Goal: Task Accomplishment & Management: Manage account settings

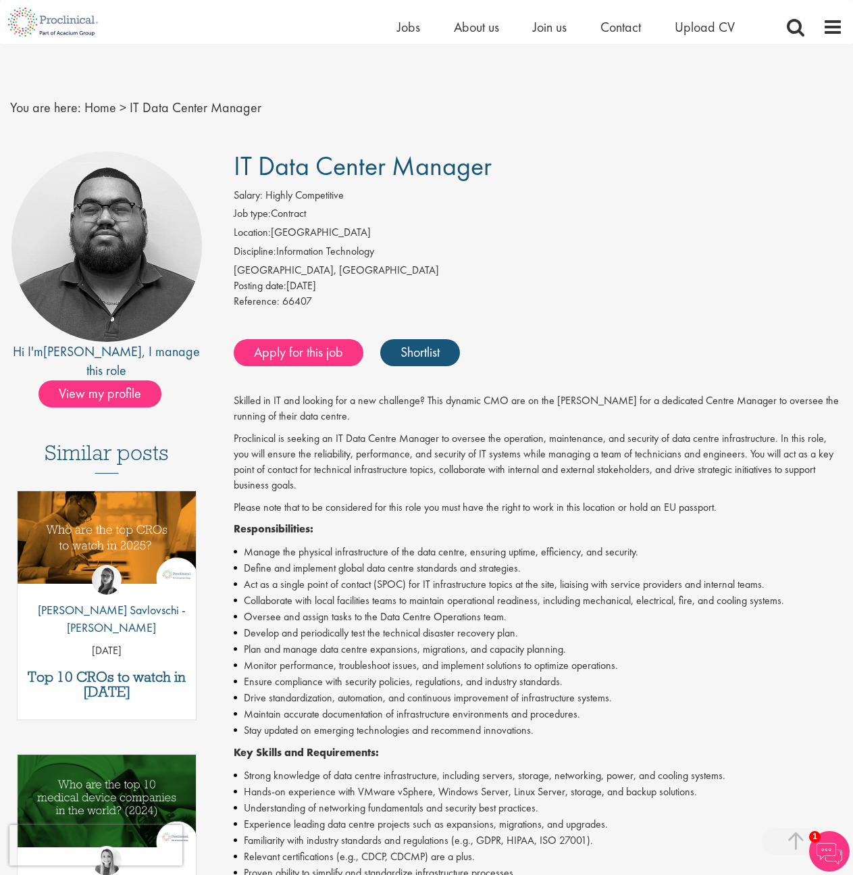
scroll to position [211, 0]
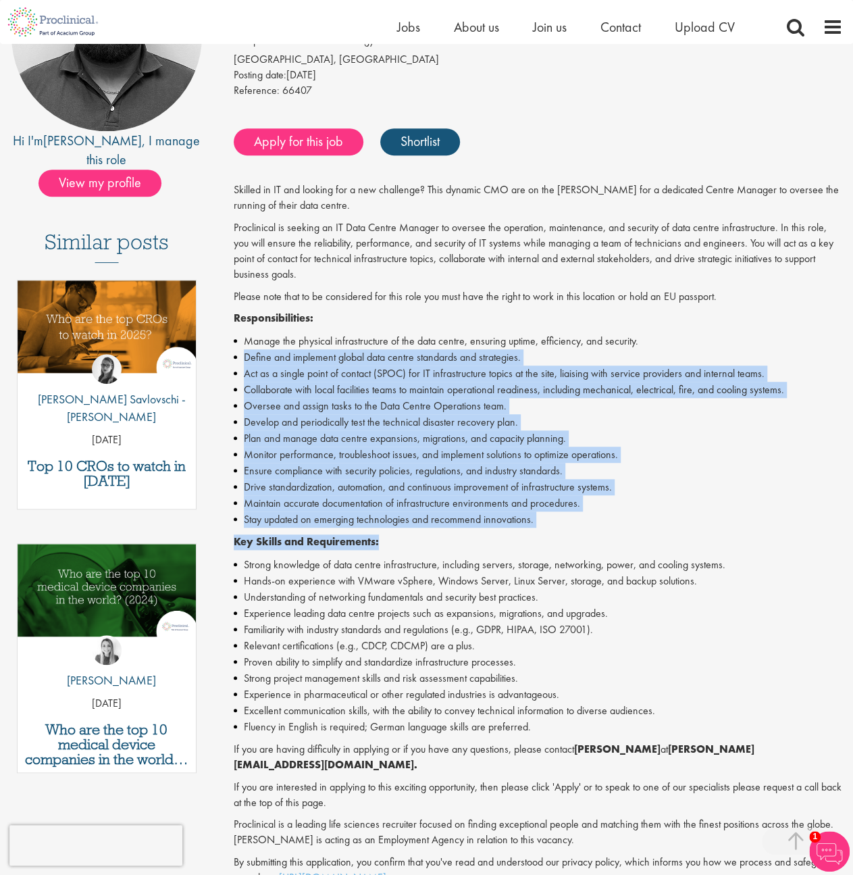
click at [236, 351] on div "Skilled in IT and looking for a new challenge? This dynamic CMO are on the hunt…" at bounding box center [538, 533] width 609 height 703
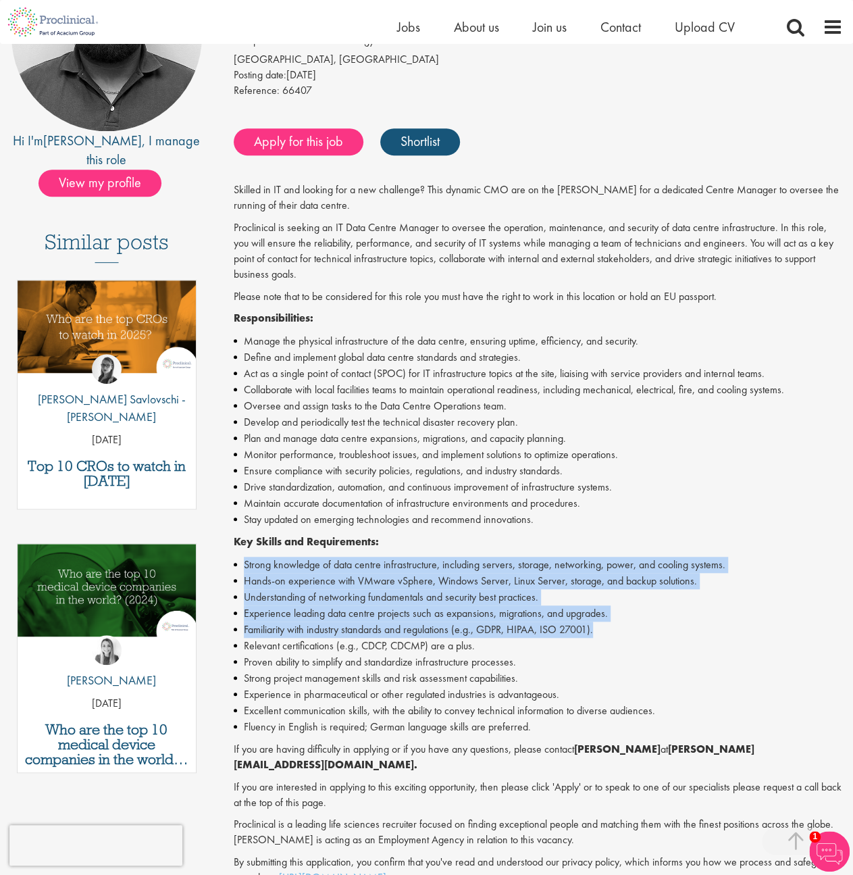
drag, startPoint x: 631, startPoint y: 629, endPoint x: 234, endPoint y: 557, distance: 403.0
click at [234, 557] on ul "Strong knowledge of data centre infrastructure, including servers, storage, net…" at bounding box center [538, 646] width 609 height 178
click at [270, 565] on li "Strong knowledge of data centre infrastructure, including servers, storage, net…" at bounding box center [538, 565] width 609 height 16
drag, startPoint x: 626, startPoint y: 630, endPoint x: 221, endPoint y: 565, distance: 410.5
click at [221, 565] on div "IT Data Center Manager Salary: Highly Competitive Job type: Contract Location: …" at bounding box center [533, 506] width 640 height 1130
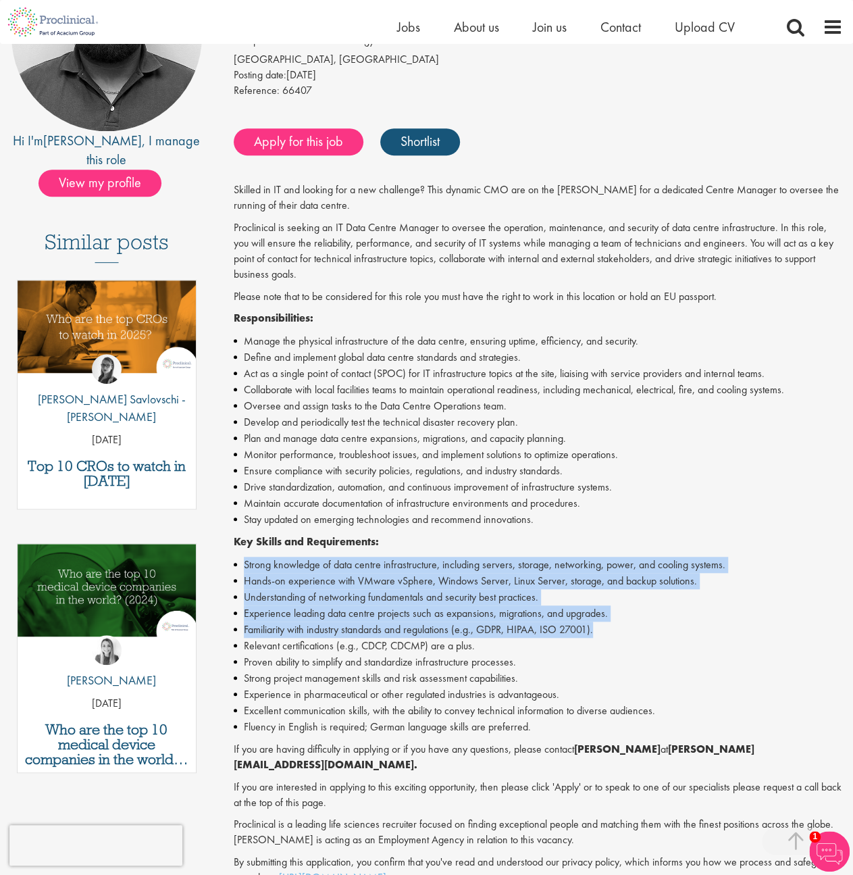
click at [399, 580] on li "Hands-on experience with VMware vSphere, Windows Server, Linux Server, storage,…" at bounding box center [538, 581] width 609 height 16
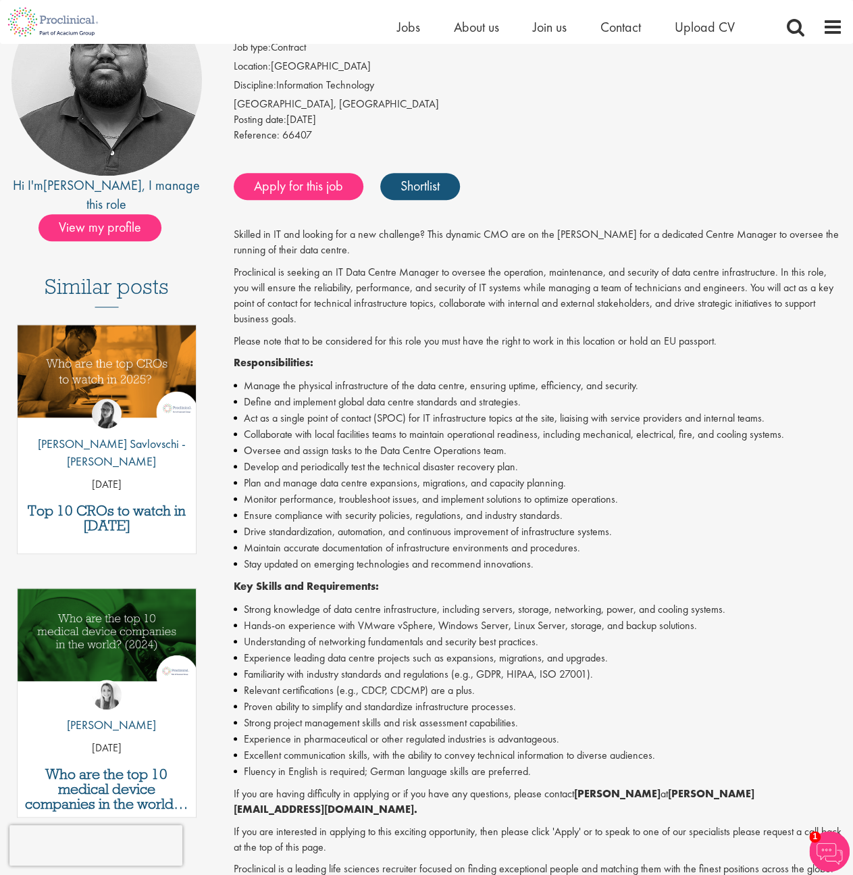
scroll to position [141, 0]
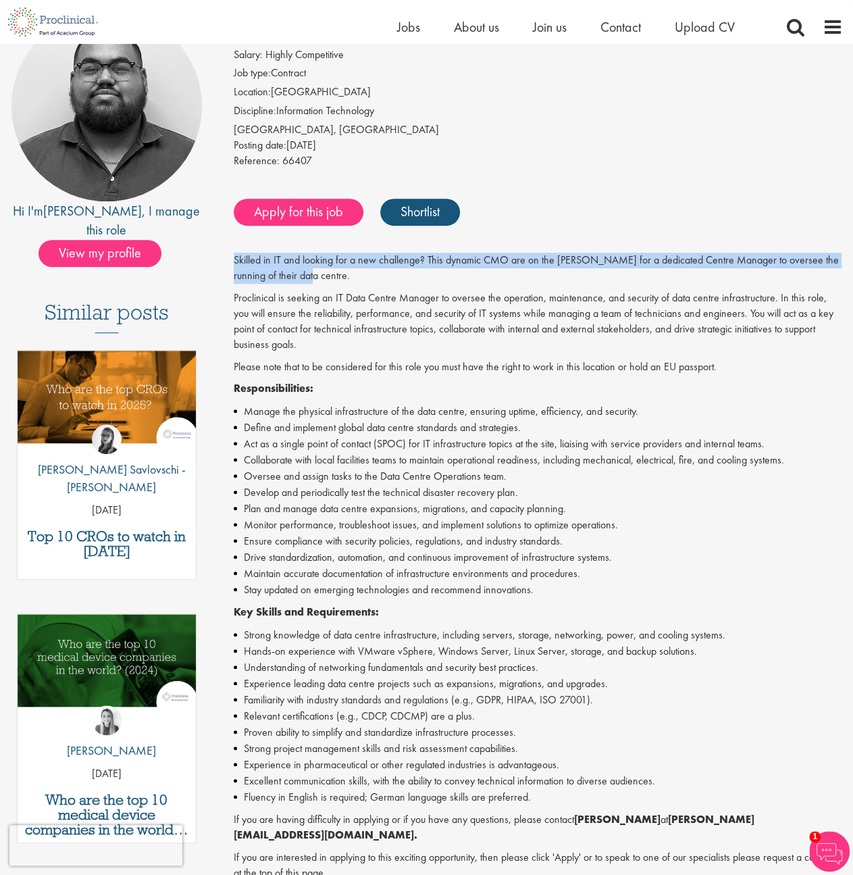
drag, startPoint x: 294, startPoint y: 273, endPoint x: 232, endPoint y: 255, distance: 64.6
click at [232, 255] on div "IT Data Center Manager Salary: Highly Competitive Job type: Contract Location: …" at bounding box center [533, 576] width 640 height 1130
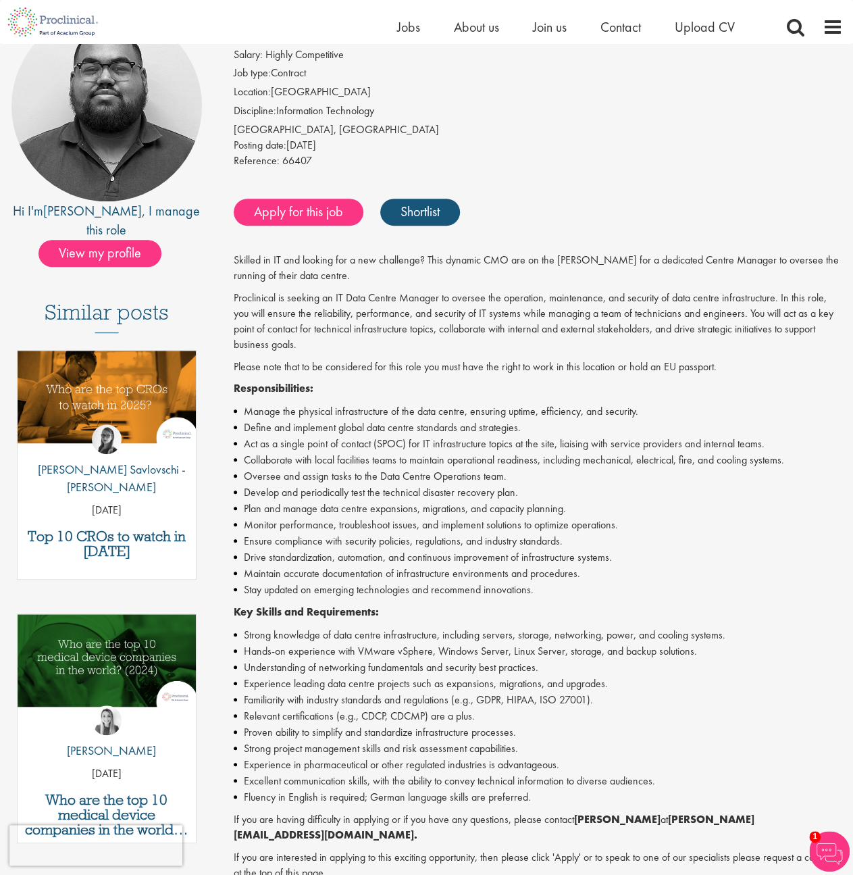
click at [232, 256] on div "IT Data Center Manager Salary: Highly Competitive Job type: Contract Location: …" at bounding box center [533, 576] width 640 height 1130
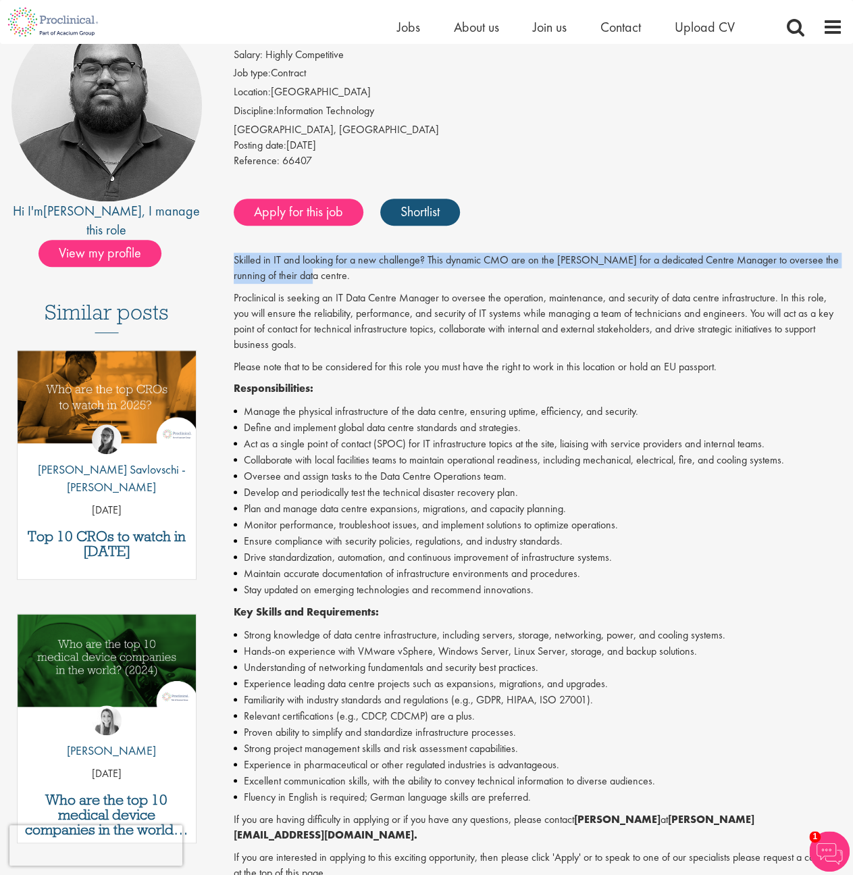
drag, startPoint x: 311, startPoint y: 272, endPoint x: 223, endPoint y: 263, distance: 88.3
click at [223, 263] on div "IT Data Center Manager Salary: Highly Competitive Job type: Contract Location: …" at bounding box center [533, 576] width 640 height 1130
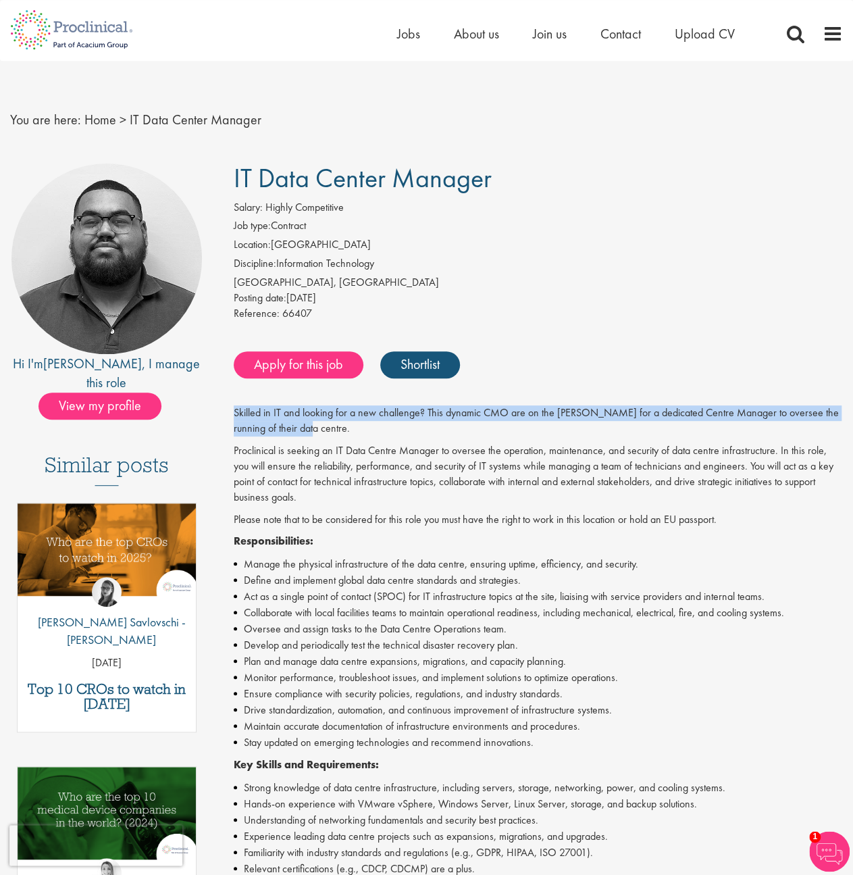
scroll to position [0, 0]
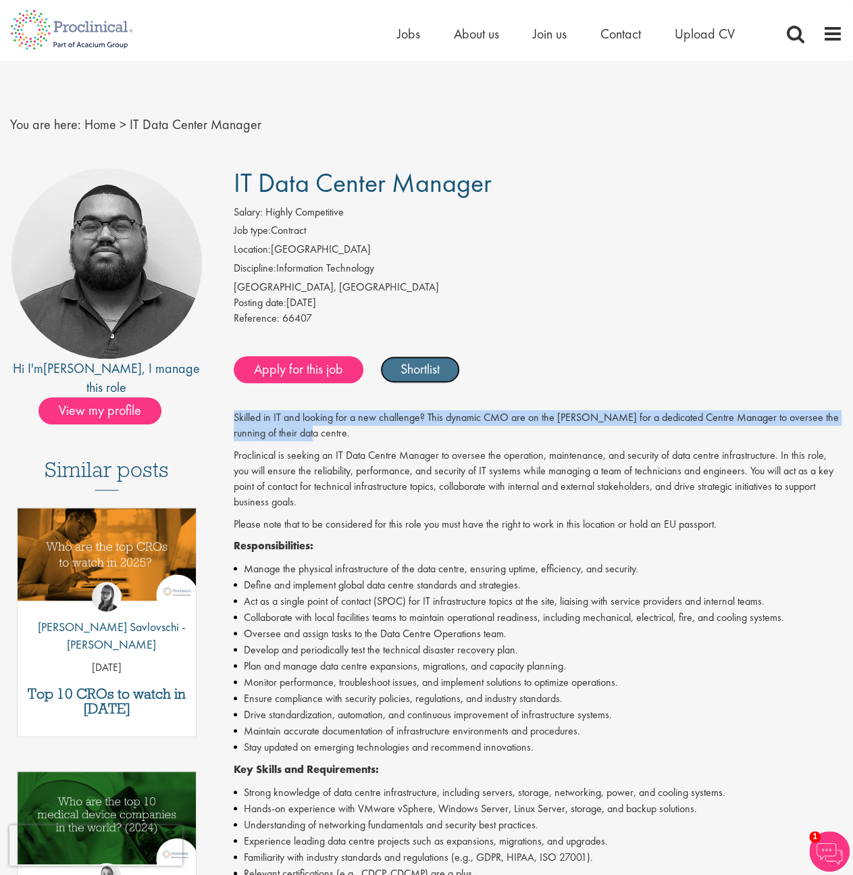
click at [432, 363] on link "Shortlist" at bounding box center [420, 369] width 80 height 27
click at [424, 371] on link "Shortlisted" at bounding box center [427, 369] width 94 height 27
click at [81, 397] on span "View my profile" at bounding box center [100, 410] width 123 height 27
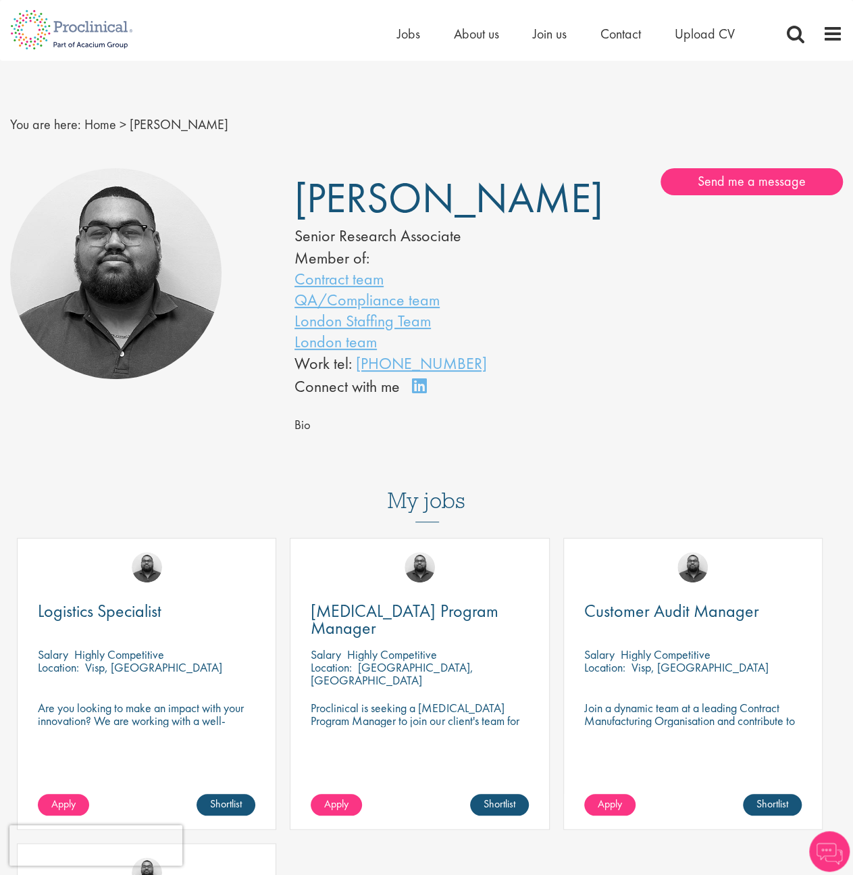
drag, startPoint x: 518, startPoint y: 393, endPoint x: 291, endPoint y: 260, distance: 262.2
click at [291, 260] on div "[PERSON_NAME] Senior Research Associate Member of: Contract team QA/Compliance …" at bounding box center [426, 283] width 284 height 230
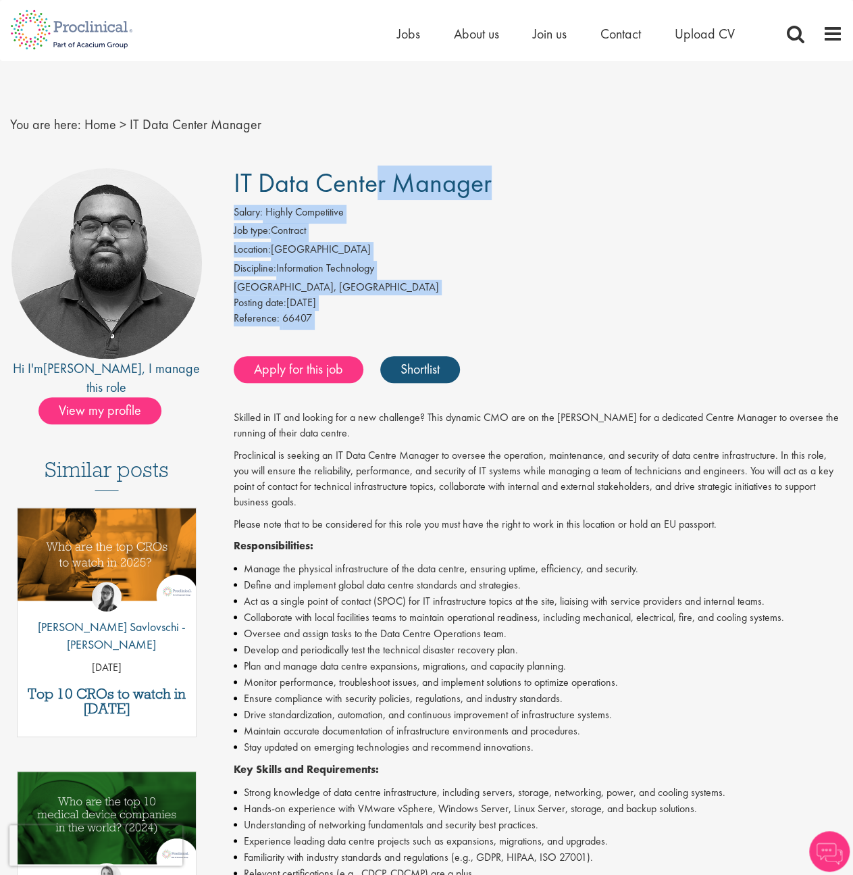
drag, startPoint x: 222, startPoint y: 181, endPoint x: 396, endPoint y: 330, distance: 228.6
click at [396, 330] on div "IT Data Center Manager Salary: Highly Competitive Job type: Contract Location: …" at bounding box center [533, 733] width 640 height 1130
click at [379, 326] on div "Reference: 66407" at bounding box center [538, 320] width 609 height 19
drag, startPoint x: 352, startPoint y: 322, endPoint x: 233, endPoint y: 190, distance: 178.0
click at [233, 190] on div "IT Data Center Manager Salary: Highly Competitive Job type: Contract Location: …" at bounding box center [533, 733] width 640 height 1130
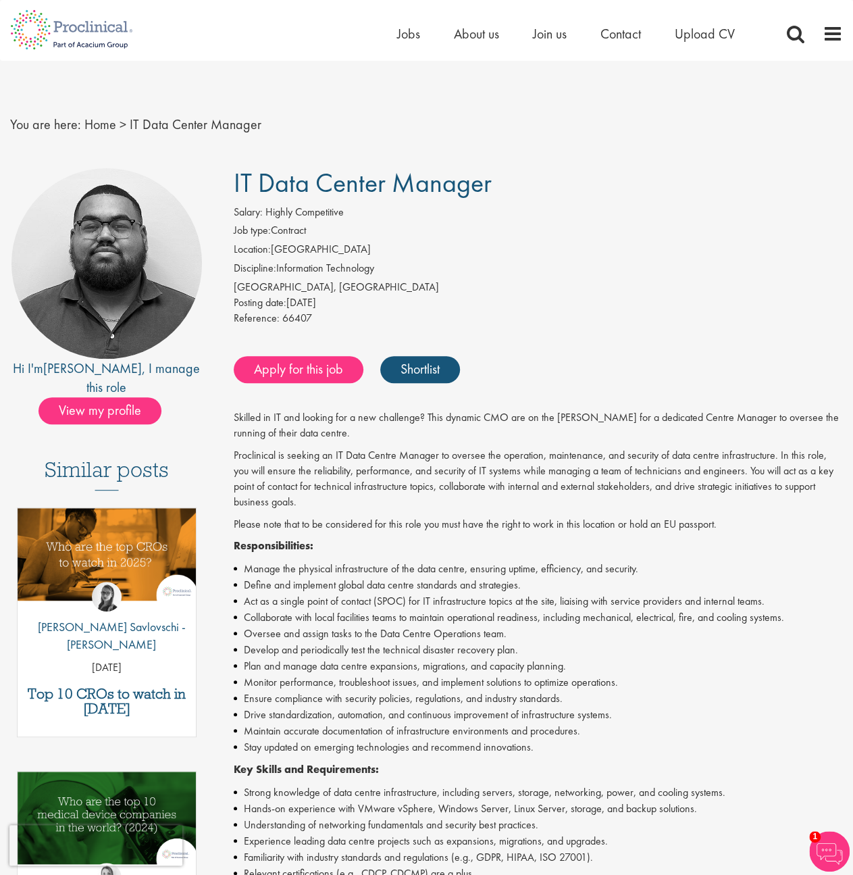
click at [233, 190] on div "IT Data Center Manager Salary: Highly Competitive Job type: Contract Location: …" at bounding box center [533, 733] width 640 height 1130
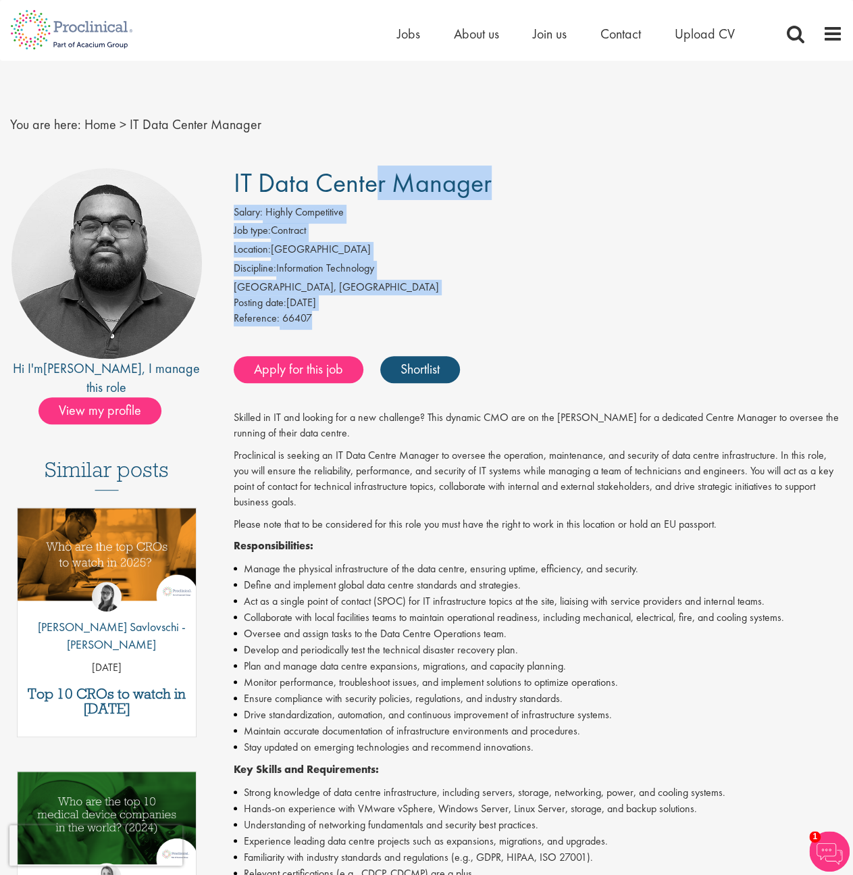
drag, startPoint x: 231, startPoint y: 179, endPoint x: 364, endPoint y: 320, distance: 193.6
click at [364, 320] on div "IT Data Center Manager Salary: Highly Competitive Job type: Contract Location: …" at bounding box center [533, 733] width 640 height 1130
click at [359, 318] on div "Reference: 66407" at bounding box center [538, 320] width 609 height 19
drag, startPoint x: 347, startPoint y: 320, endPoint x: 228, endPoint y: 181, distance: 182.5
click at [228, 181] on div "IT Data Center Manager Salary: Highly Competitive Job type: Contract Location: …" at bounding box center [533, 733] width 640 height 1130
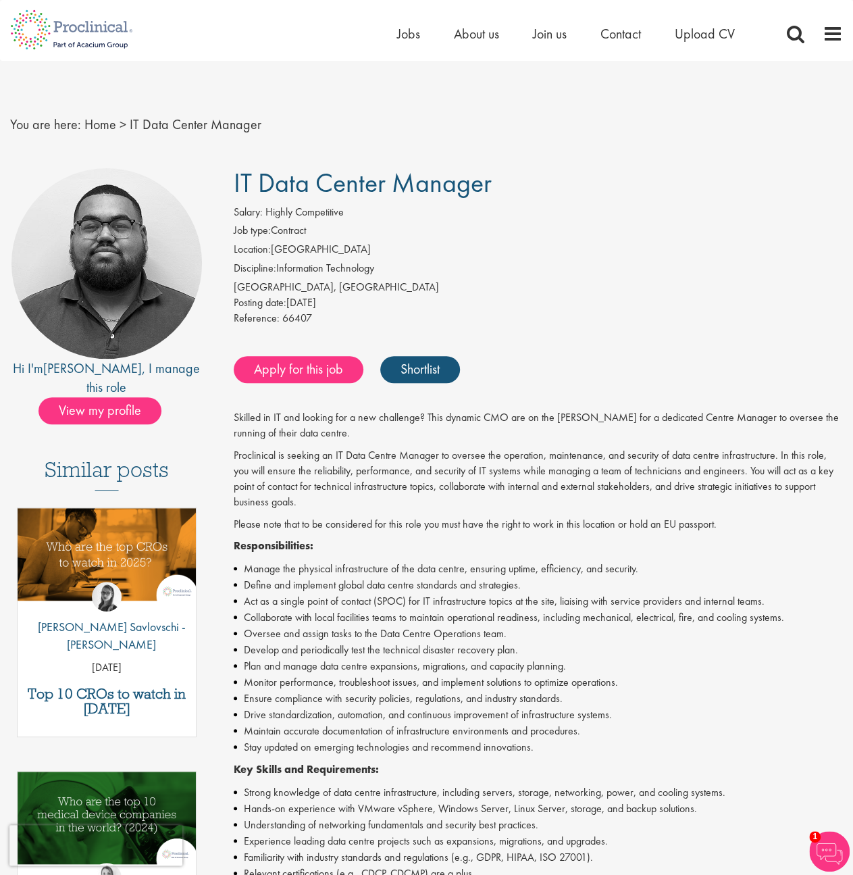
click at [234, 180] on span "IT Data Center Manager" at bounding box center [363, 183] width 258 height 34
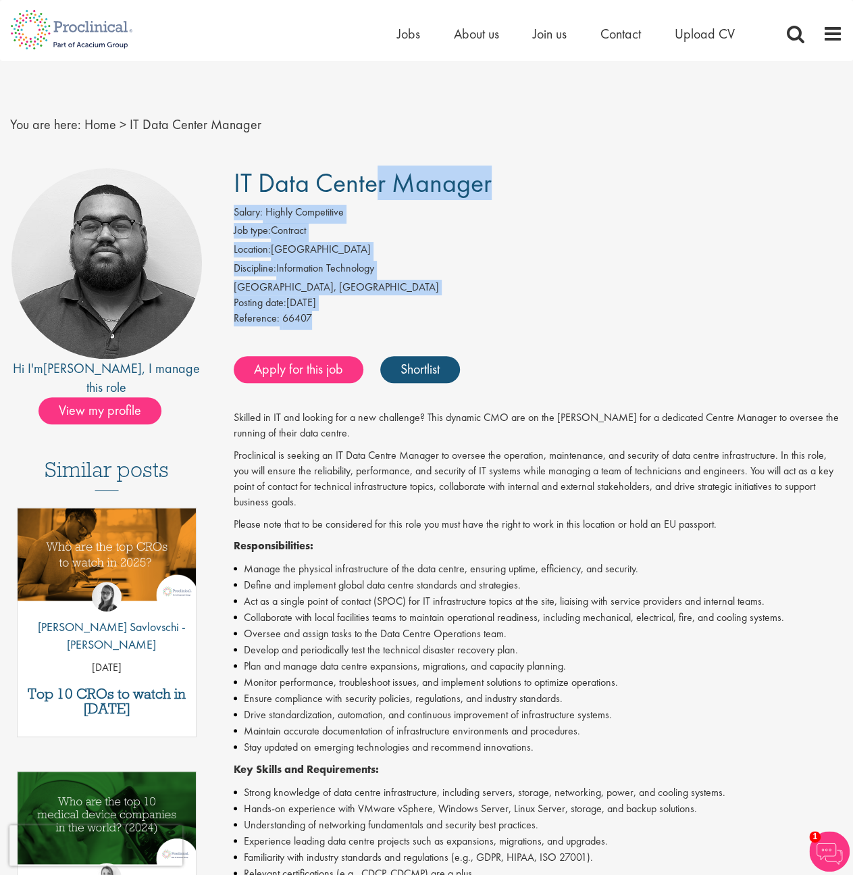
drag, startPoint x: 234, startPoint y: 186, endPoint x: 345, endPoint y: 316, distance: 171.6
click at [345, 316] on div "IT Data Center Manager Salary: Highly Competitive Job type: Contract Location: …" at bounding box center [533, 733] width 640 height 1130
click at [343, 318] on div "Reference: 66407" at bounding box center [538, 320] width 609 height 19
drag, startPoint x: 329, startPoint y: 319, endPoint x: 226, endPoint y: 185, distance: 168.6
click at [226, 185] on div "IT Data Center Manager Salary: Highly Competitive Job type: Contract Location: …" at bounding box center [533, 733] width 640 height 1130
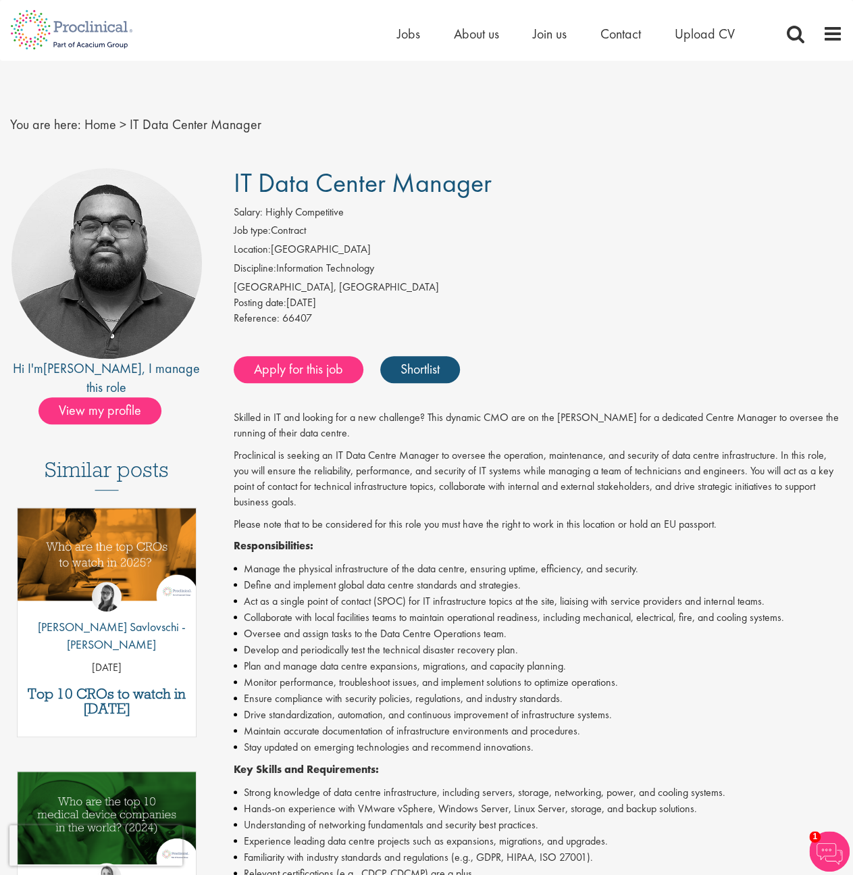
click at [226, 185] on div "IT Data Center Manager Salary: Highly Competitive Job type: Contract Location: …" at bounding box center [533, 733] width 640 height 1130
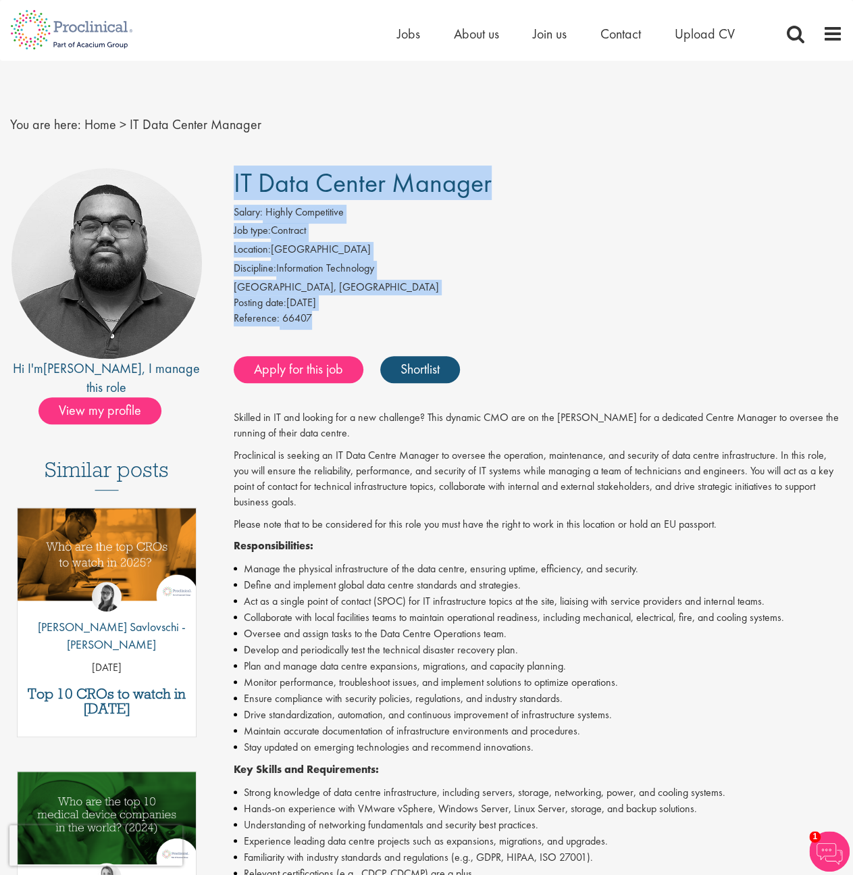
drag, startPoint x: 259, startPoint y: 195, endPoint x: 355, endPoint y: 321, distance: 158.1
click at [355, 321] on div "IT Data Center Manager Salary: Highly Competitive Job type: Contract Location: …" at bounding box center [533, 733] width 640 height 1130
click at [355, 321] on div "Reference: 66407" at bounding box center [538, 320] width 609 height 19
drag, startPoint x: 355, startPoint y: 322, endPoint x: 218, endPoint y: 179, distance: 198.3
click at [218, 179] on div "IT Data Center Manager Salary: Highly Competitive Job type: Contract Location: …" at bounding box center [533, 733] width 640 height 1130
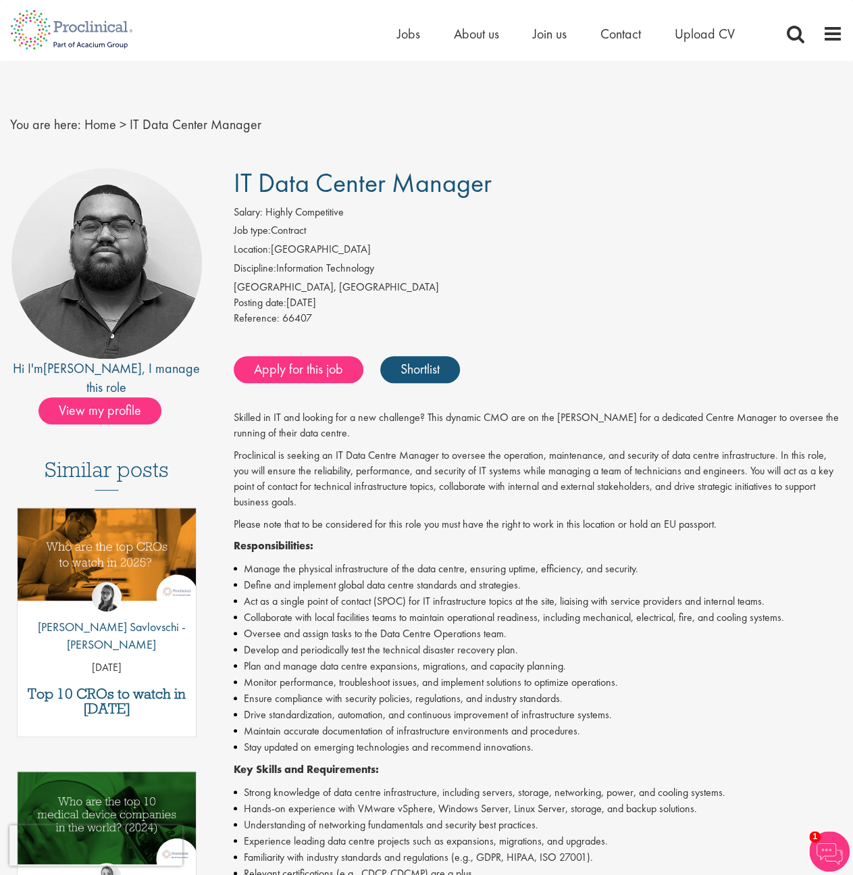
click at [228, 176] on div "IT Data Center Manager Salary: Highly Competitive Job type: Contract Location: …" at bounding box center [533, 733] width 640 height 1130
drag, startPoint x: 10, startPoint y: 118, endPoint x: 297, endPoint y: 114, distance: 286.5
click at [297, 114] on div "You are here: Home > IT Data Center Manager" at bounding box center [426, 111] width 853 height 101
click at [297, 114] on nav "You are here: Home > IT Data Center Manager" at bounding box center [426, 124] width 833 height 33
drag, startPoint x: 293, startPoint y: 119, endPoint x: -6, endPoint y: 105, distance: 299.0
